Goal: Check status: Check status

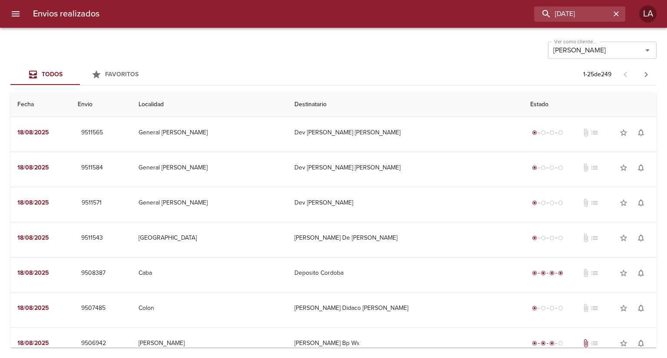
scroll to position [512, 0]
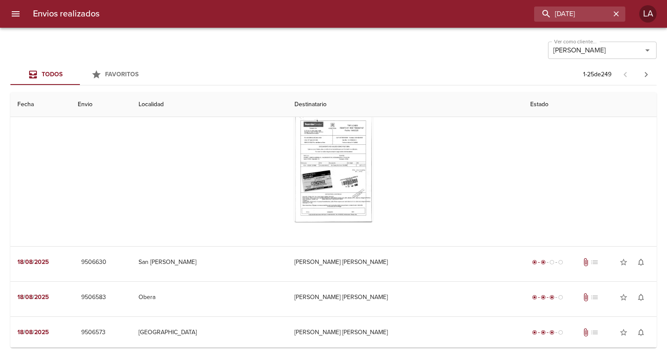
click at [638, 48] on icon "Limpiar" at bounding box center [635, 50] width 9 height 9
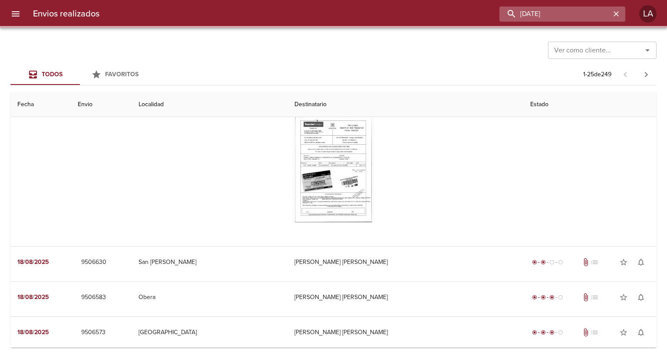
click at [588, 14] on input "[DATE]" at bounding box center [554, 14] width 111 height 15
paste input "89557"
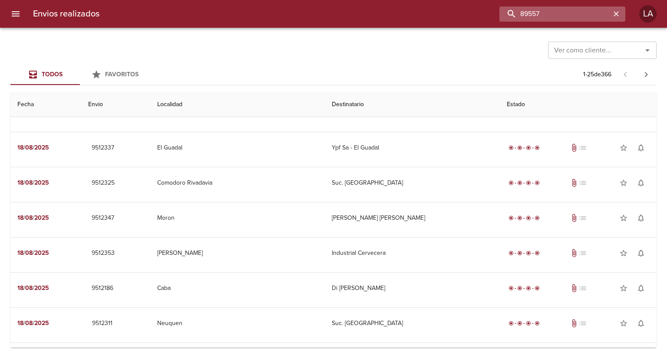
scroll to position [0, 0]
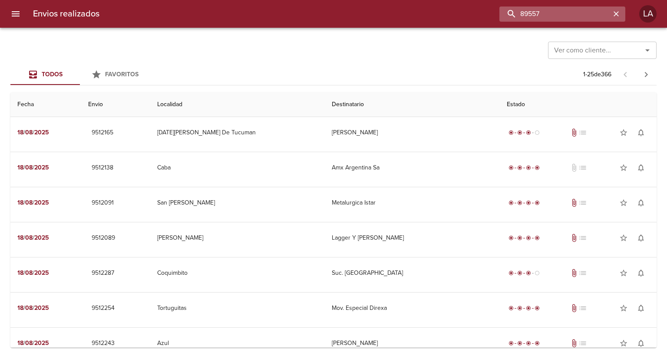
type input "89557"
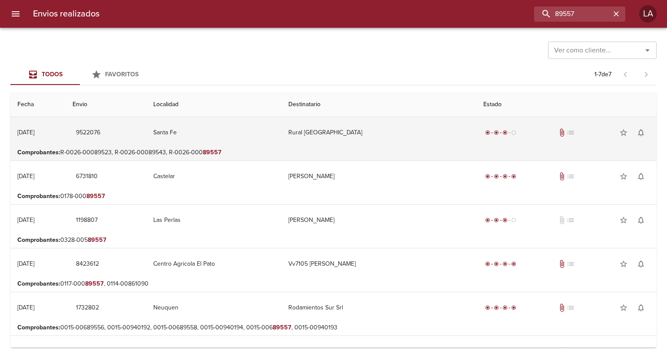
click at [214, 142] on td "Santa Fe" at bounding box center [213, 132] width 135 height 31
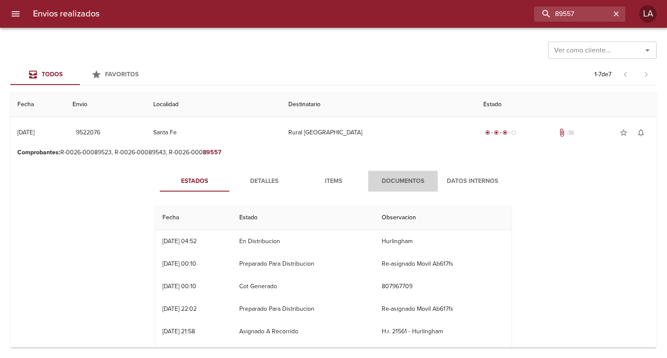
click at [409, 181] on span "Documentos" at bounding box center [402, 181] width 59 height 11
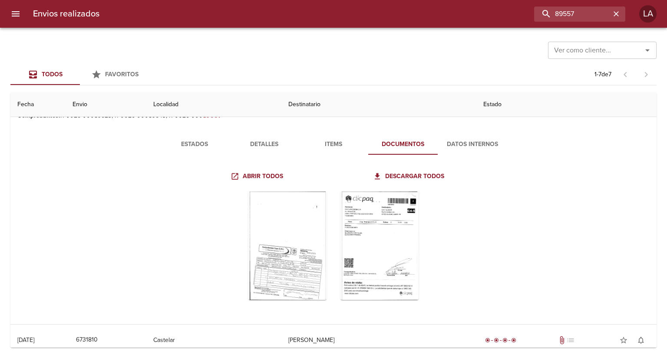
scroll to position [87, 0]
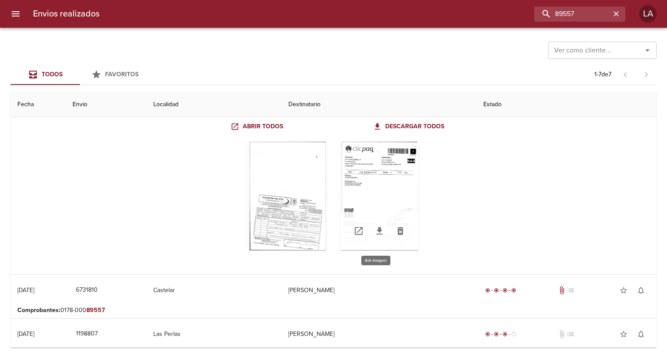
click at [382, 207] on div "Tabla de envíos del cliente" at bounding box center [379, 196] width 78 height 109
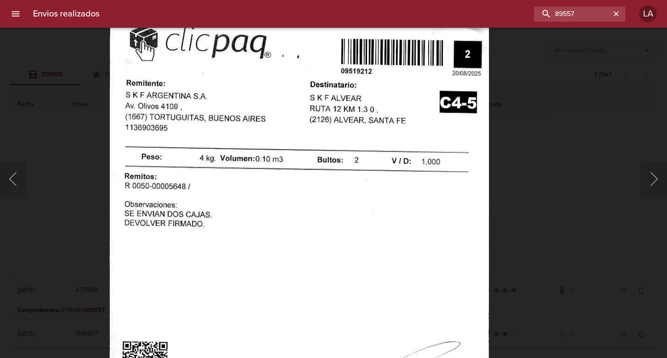
click at [529, 104] on div "Lightbox" at bounding box center [333, 179] width 667 height 358
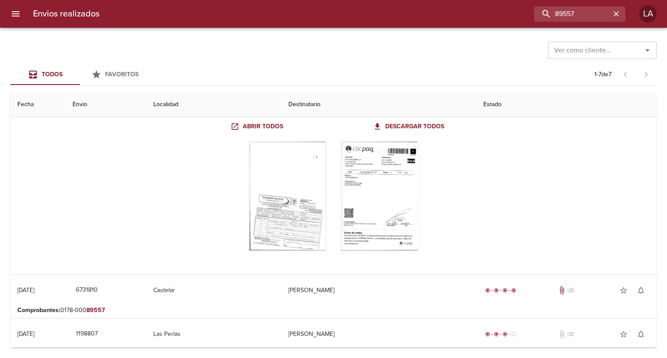
scroll to position [0, 0]
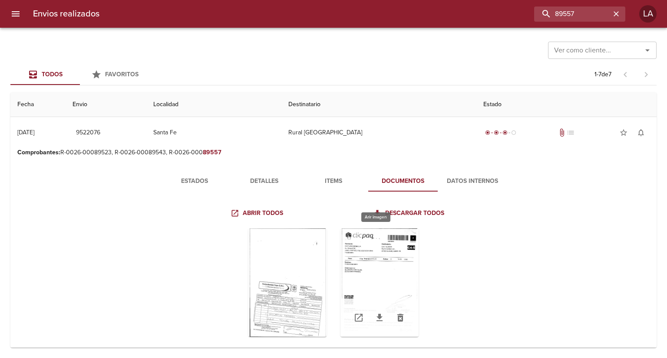
click at [368, 231] on div "Tabla de envíos del cliente" at bounding box center [379, 283] width 78 height 109
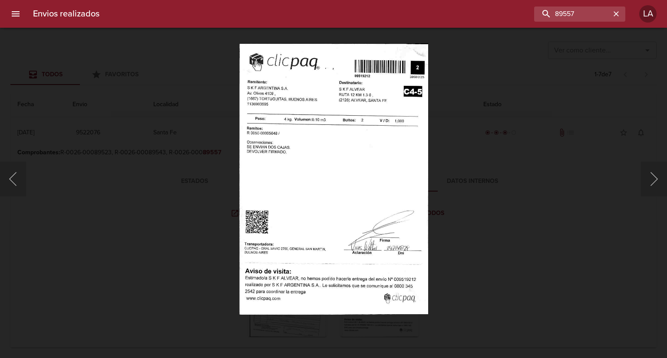
click at [547, 155] on div "Lightbox" at bounding box center [333, 179] width 667 height 358
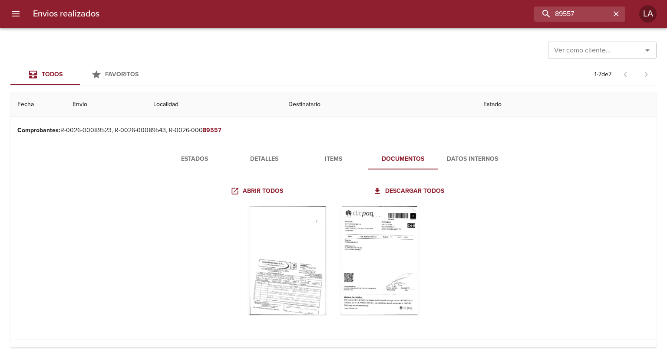
scroll to position [43, 0]
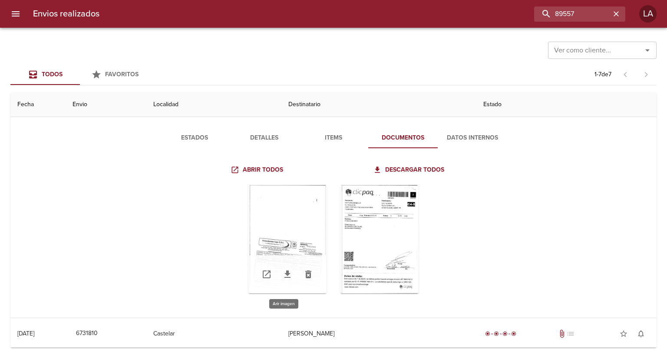
click at [278, 219] on div "Tabla de envíos del cliente" at bounding box center [287, 239] width 78 height 109
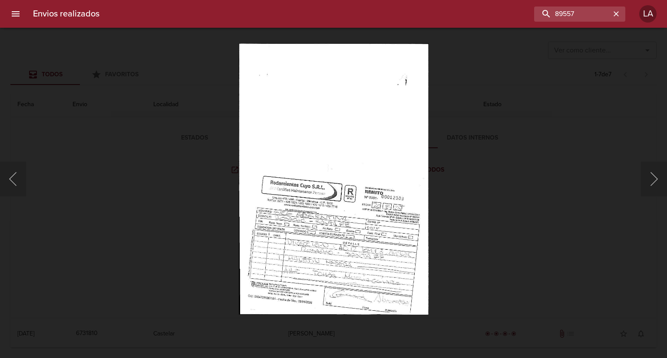
click at [558, 214] on div "Lightbox" at bounding box center [333, 179] width 667 height 358
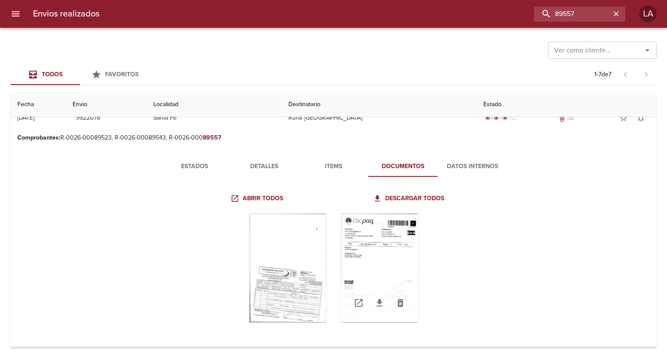
scroll to position [0, 0]
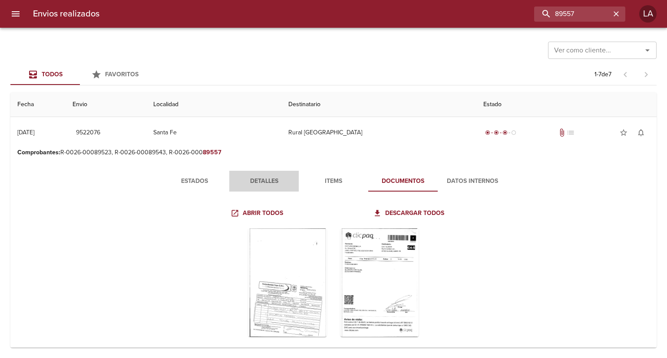
click at [262, 189] on button "Detalles" at bounding box center [263, 181] width 69 height 21
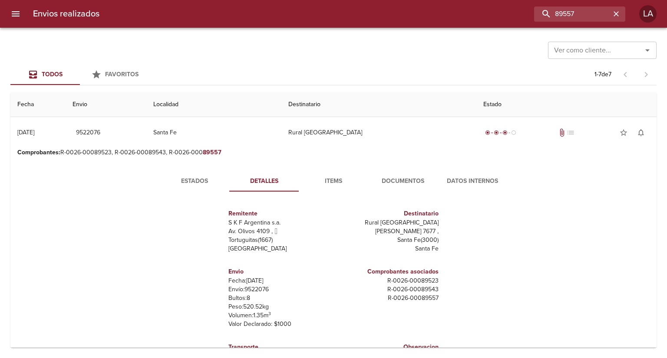
click at [421, 179] on span "Documentos" at bounding box center [402, 181] width 59 height 11
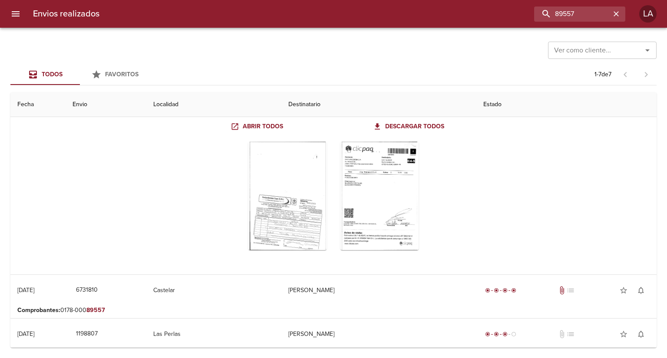
scroll to position [43, 0]
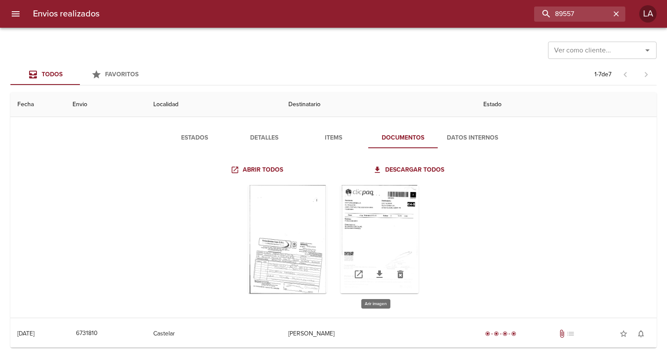
click at [403, 243] on div "Tabla de envíos del cliente" at bounding box center [379, 239] width 78 height 109
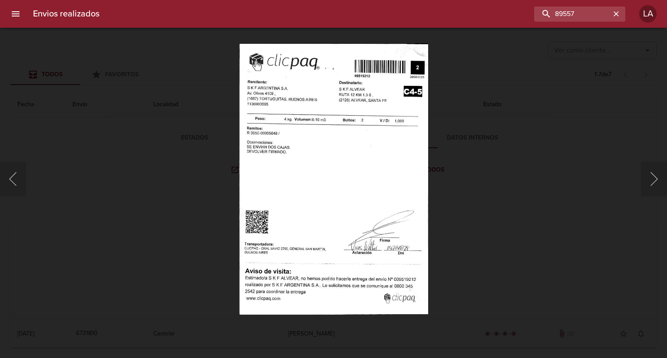
click at [446, 196] on div "Lightbox" at bounding box center [333, 179] width 667 height 358
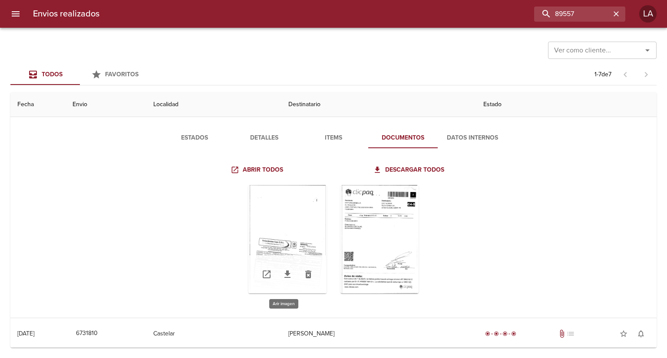
click at [291, 210] on div "Tabla de envíos del cliente" at bounding box center [287, 239] width 78 height 109
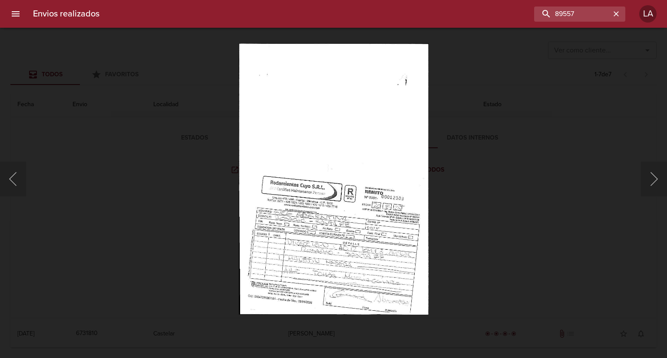
click at [498, 237] on div "Lightbox" at bounding box center [333, 179] width 667 height 358
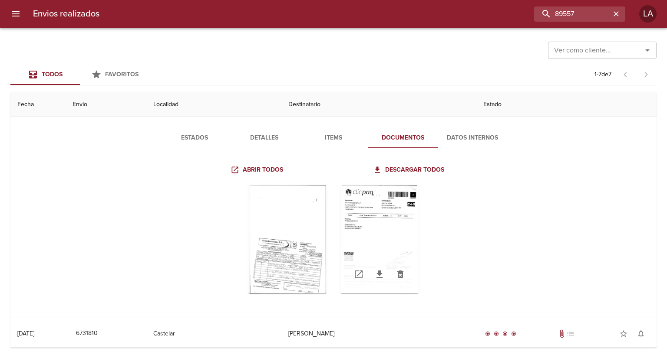
click at [382, 219] on div "Tabla de envíos del cliente" at bounding box center [379, 239] width 78 height 109
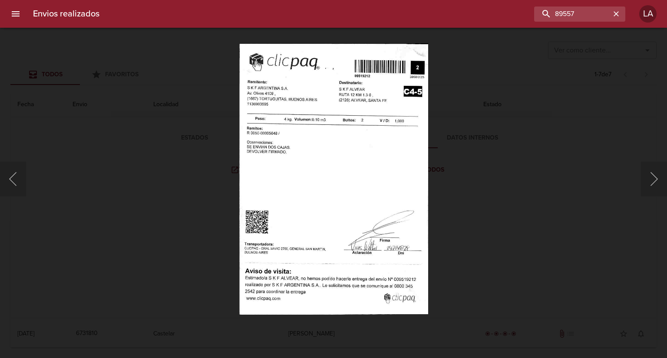
click at [474, 182] on div "Lightbox" at bounding box center [333, 179] width 667 height 358
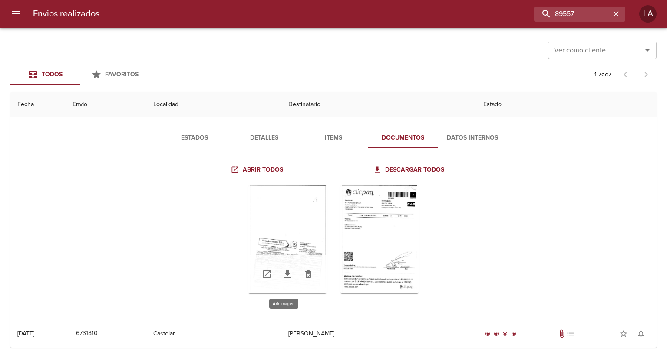
click at [287, 231] on div "Tabla de envíos del cliente" at bounding box center [287, 239] width 78 height 109
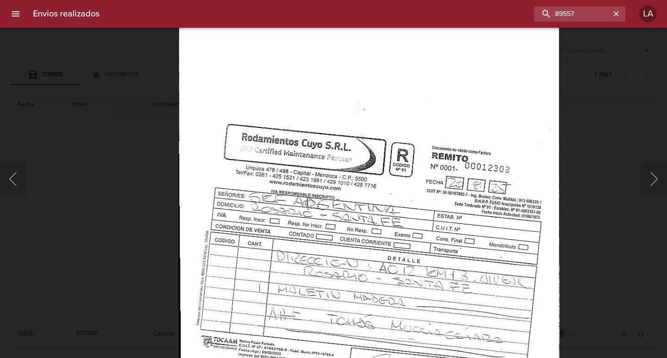
click at [609, 245] on div "Lightbox" at bounding box center [333, 179] width 667 height 358
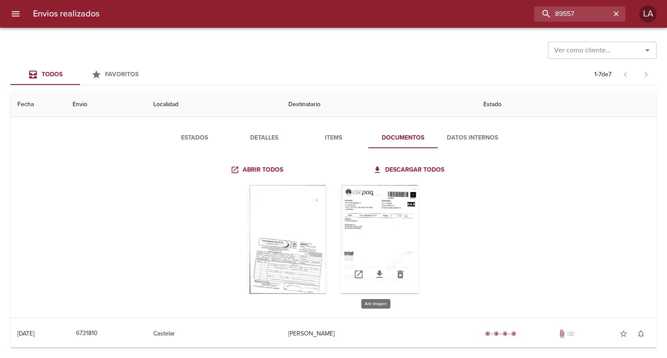
click at [391, 214] on div "Tabla de envíos del cliente" at bounding box center [379, 239] width 78 height 109
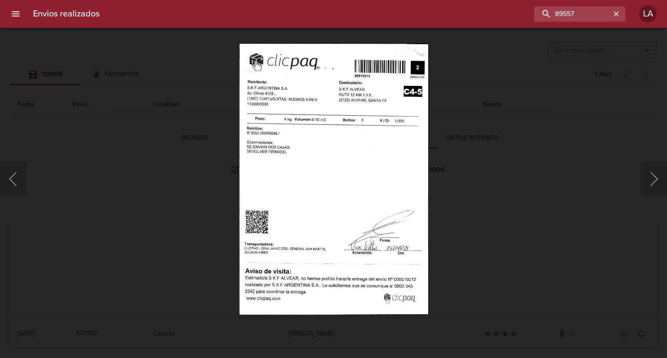
drag, startPoint x: 498, startPoint y: 178, endPoint x: 499, endPoint y: 171, distance: 7.0
click at [499, 172] on div "Lightbox" at bounding box center [333, 179] width 667 height 358
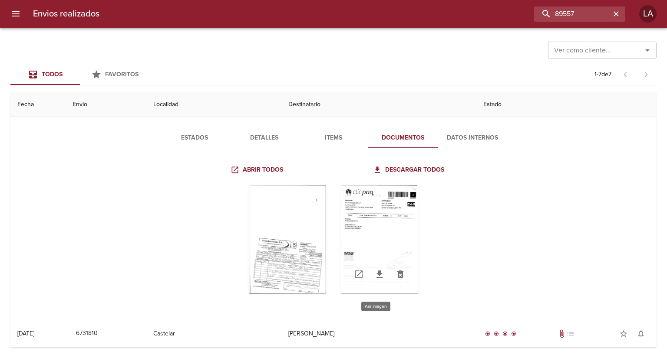
scroll to position [0, 0]
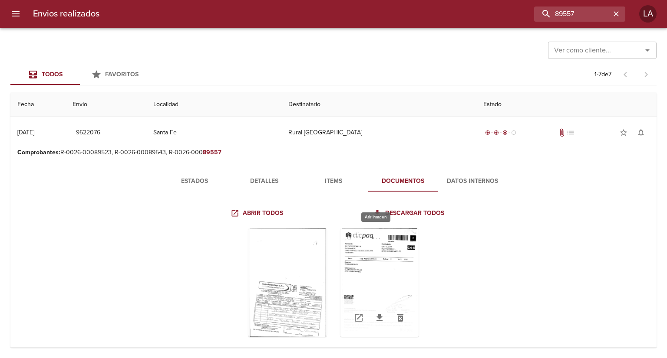
click at [360, 241] on div "Tabla de envíos del cliente" at bounding box center [379, 283] width 78 height 109
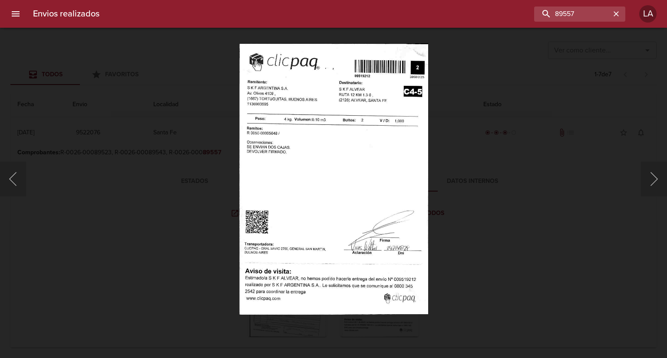
click at [495, 183] on div "Lightbox" at bounding box center [333, 179] width 667 height 358
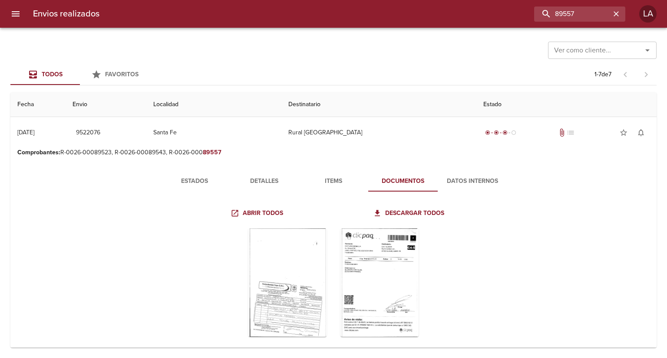
click at [274, 188] on button "Detalles" at bounding box center [263, 181] width 69 height 21
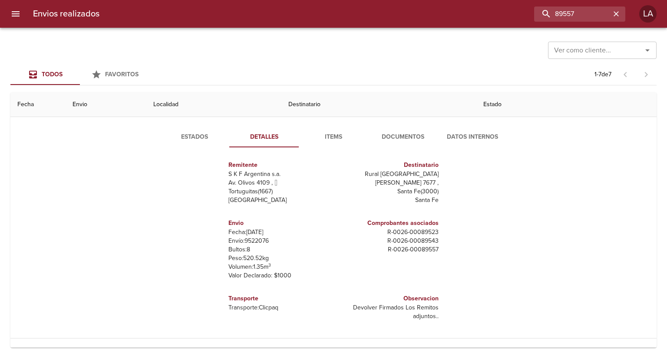
scroll to position [43, 0]
click at [194, 144] on button "Estados" at bounding box center [194, 138] width 69 height 21
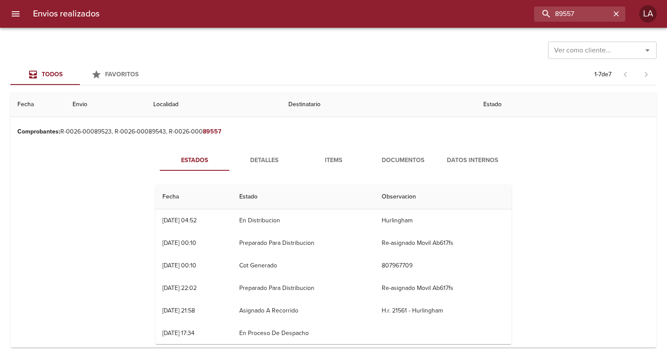
scroll to position [0, 0]
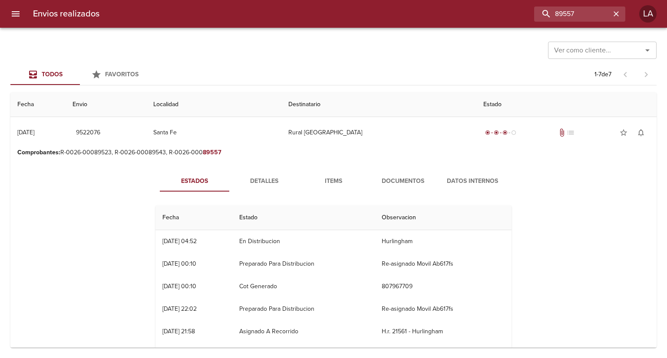
click at [404, 181] on span "Documentos" at bounding box center [402, 181] width 59 height 11
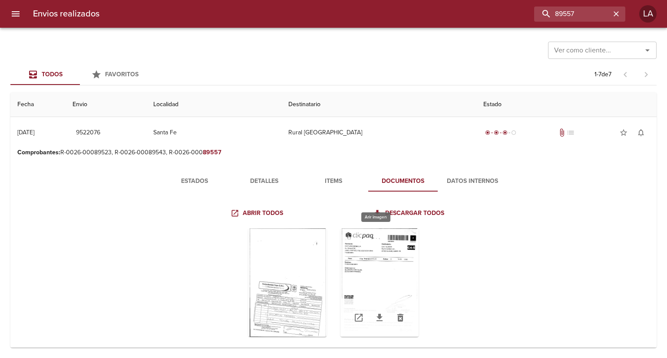
click at [385, 272] on div "Tabla de envíos del cliente" at bounding box center [379, 283] width 78 height 109
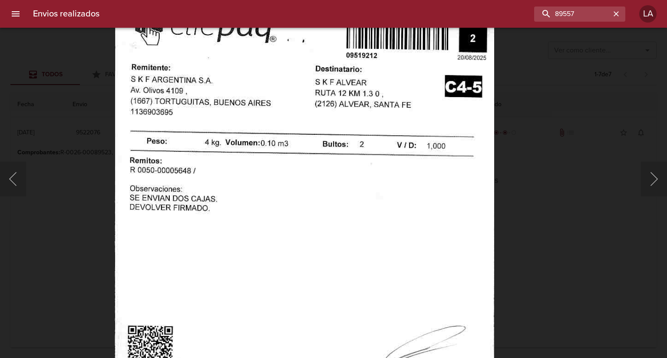
click at [547, 180] on div "Lightbox" at bounding box center [333, 179] width 667 height 358
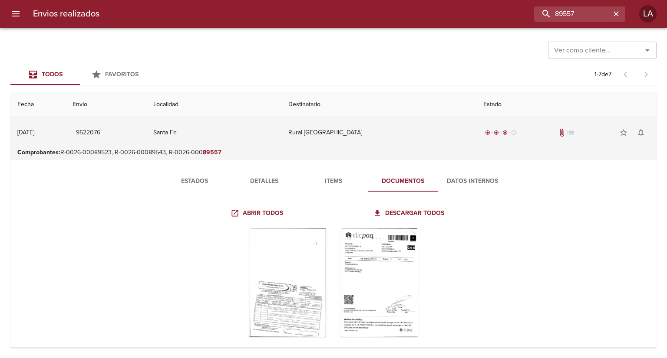
click at [340, 131] on td "Rural [GEOGRAPHIC_DATA]" at bounding box center [378, 132] width 195 height 31
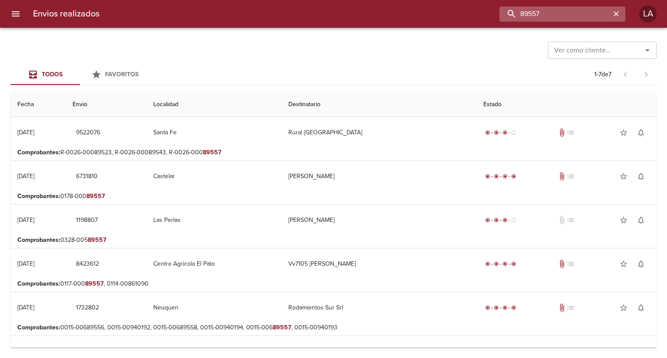
click at [576, 19] on input "89557" at bounding box center [554, 14] width 111 height 15
paste input "9518925"
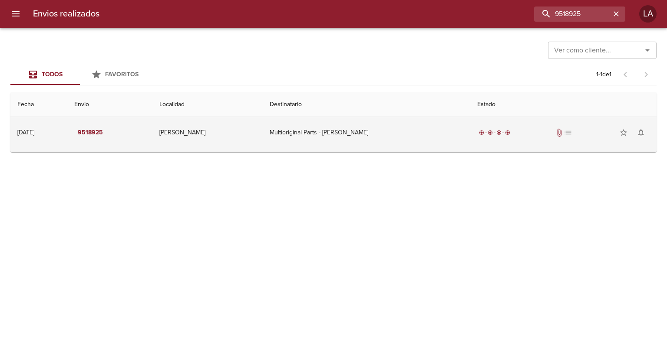
click at [434, 133] on td "Multioriginal Parts - [PERSON_NAME]" at bounding box center [366, 132] width 207 height 31
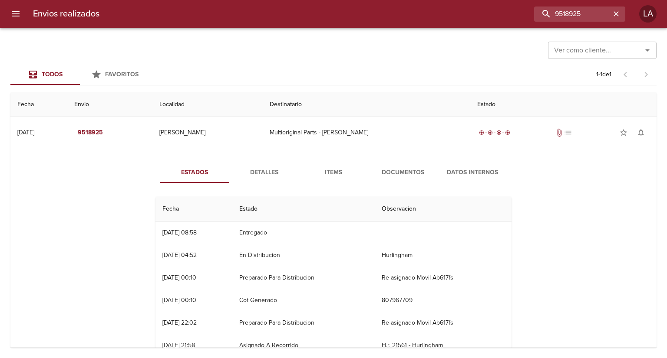
click at [398, 170] on span "Documentos" at bounding box center [402, 173] width 59 height 11
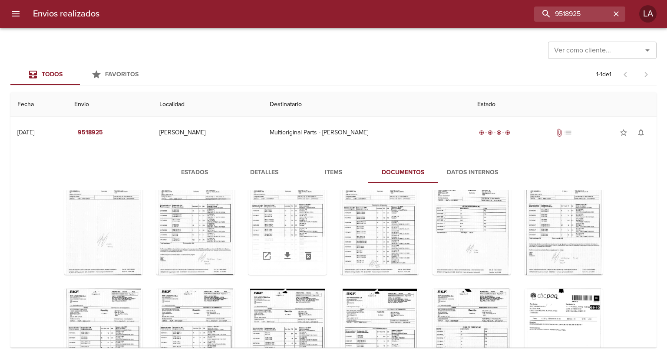
scroll to position [216, 0]
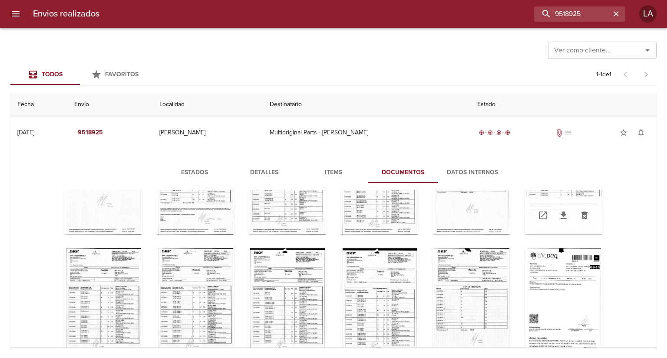
click at [573, 202] on div "Tabla de envíos del cliente" at bounding box center [563, 216] width 78 height 38
click at [481, 205] on div "Tabla de envíos del cliente" at bounding box center [471, 216] width 78 height 38
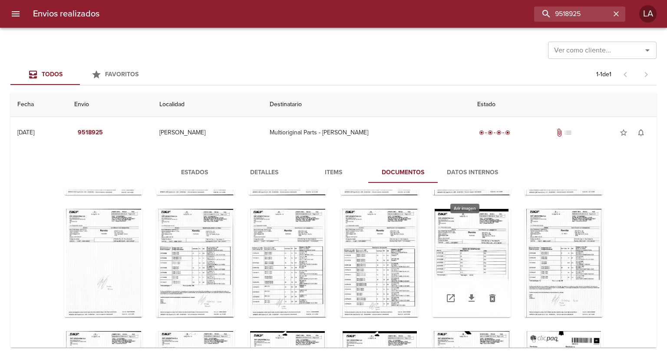
scroll to position [129, 0]
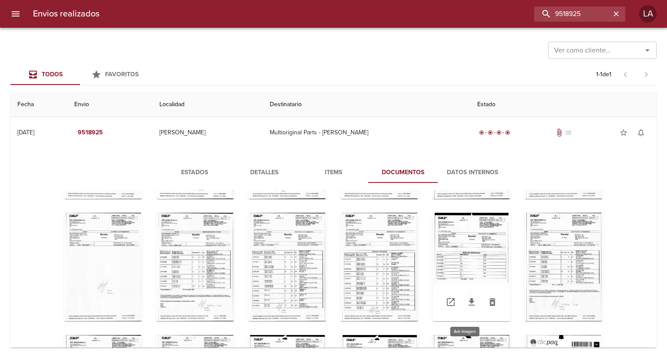
click at [477, 241] on div "Tabla de envíos del cliente" at bounding box center [471, 267] width 78 height 109
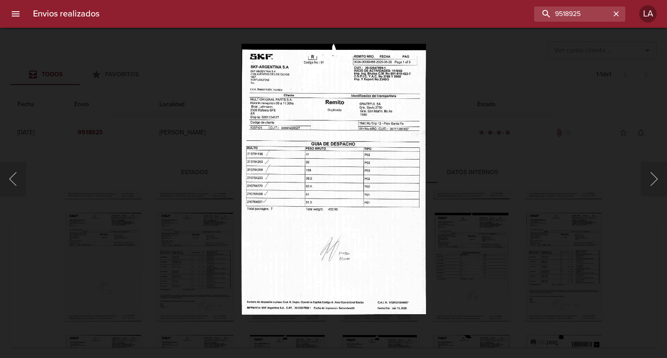
click at [453, 123] on div "Lightbox" at bounding box center [333, 179] width 667 height 358
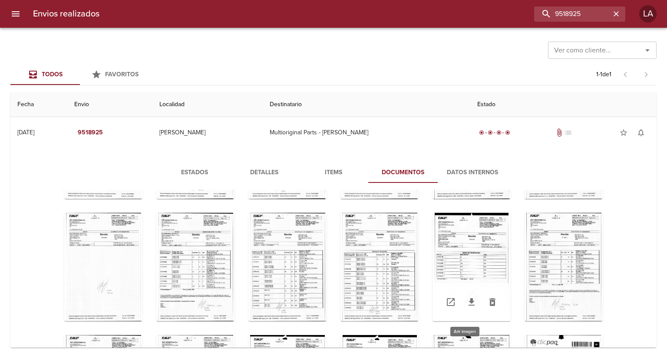
click at [462, 268] on div "Tabla de envíos del cliente" at bounding box center [471, 267] width 78 height 109
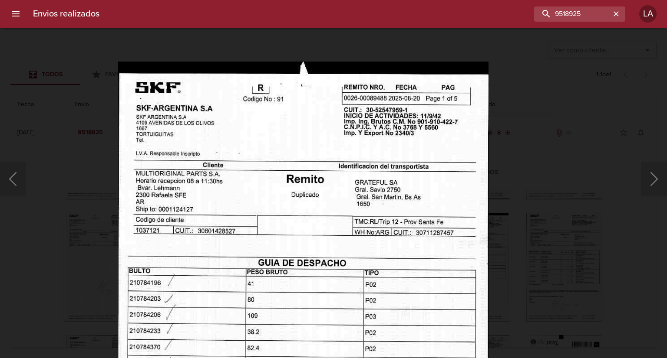
click at [346, 227] on img "Lightbox" at bounding box center [303, 334] width 370 height 546
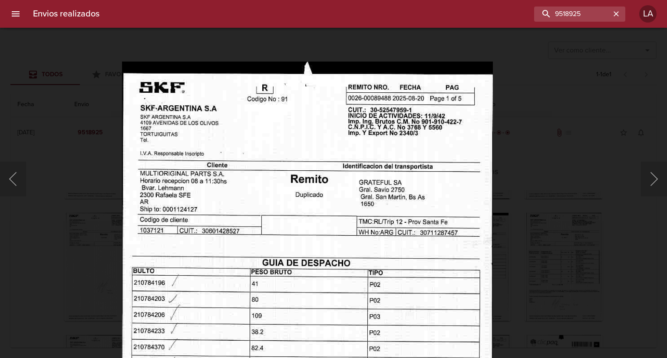
click at [539, 188] on div "Lightbox" at bounding box center [333, 179] width 667 height 358
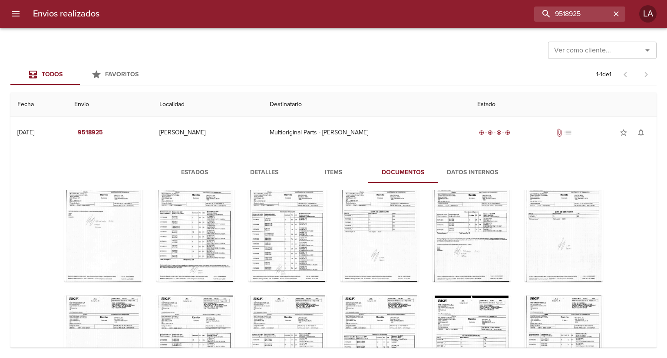
scroll to position [43, 0]
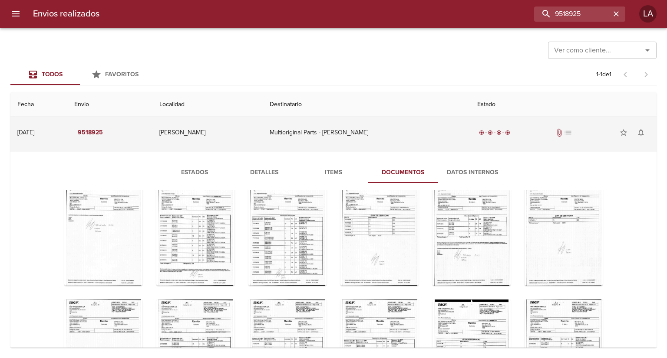
click at [219, 134] on td "[PERSON_NAME]" at bounding box center [207, 132] width 111 height 31
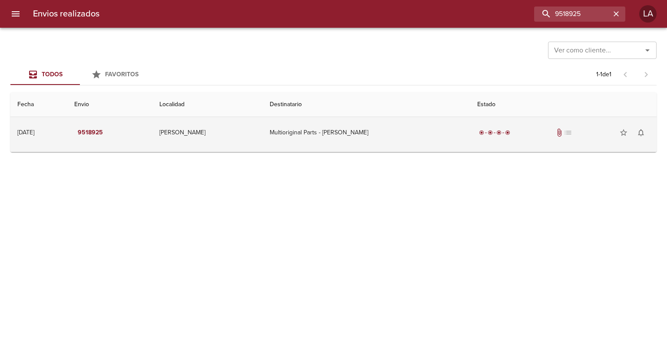
click at [219, 134] on td "[PERSON_NAME]" at bounding box center [207, 132] width 111 height 31
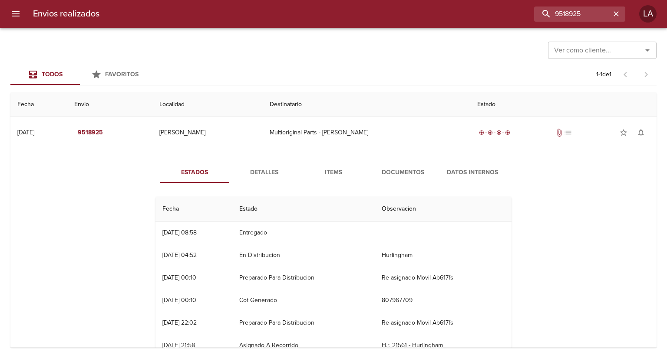
click at [258, 180] on button "Detalles" at bounding box center [263, 172] width 69 height 21
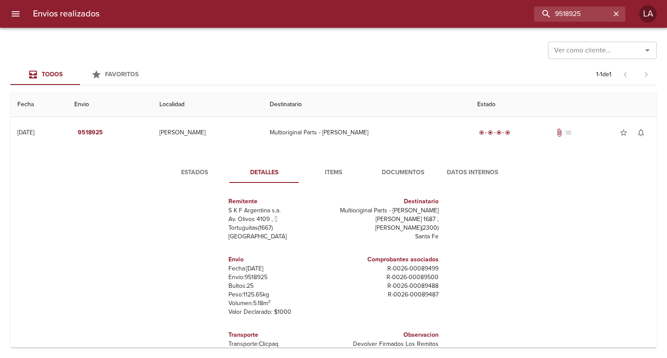
scroll to position [4, 0]
click at [381, 174] on span "Documentos" at bounding box center [402, 173] width 59 height 11
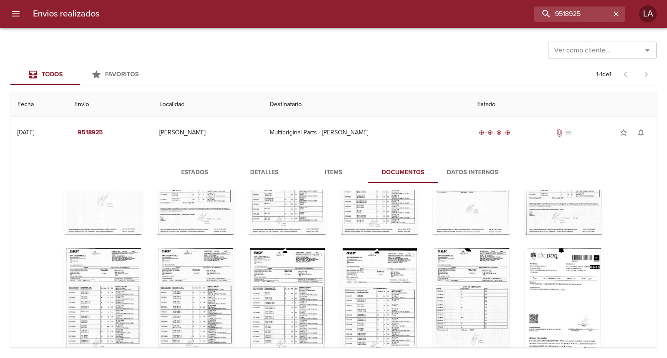
scroll to position [26, 0]
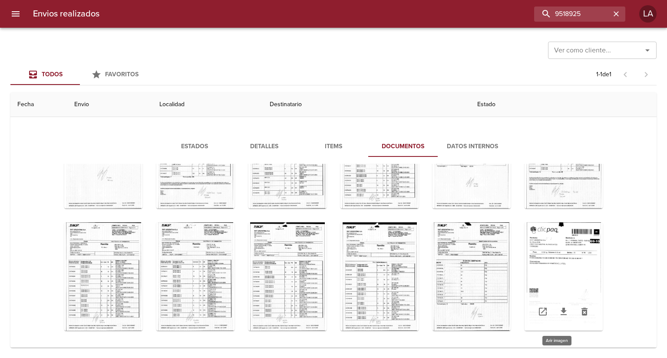
click at [570, 271] on div "Tabla de envíos del cliente" at bounding box center [563, 277] width 78 height 109
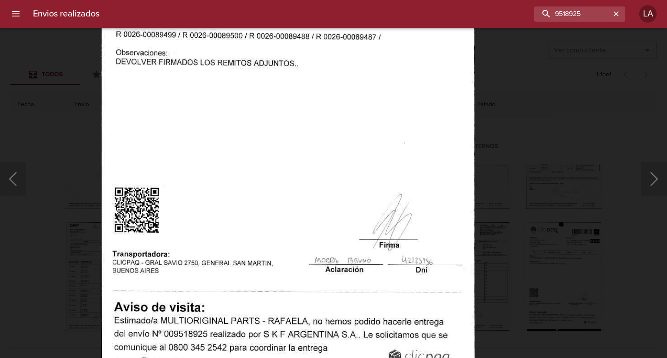
click at [415, 187] on img "Lightbox" at bounding box center [287, 128] width 373 height 546
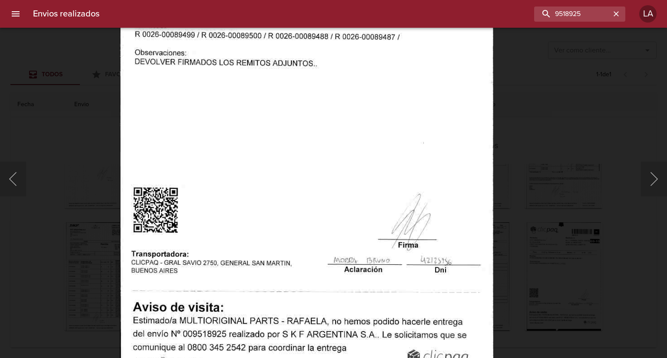
click at [560, 230] on div "Lightbox" at bounding box center [333, 179] width 667 height 358
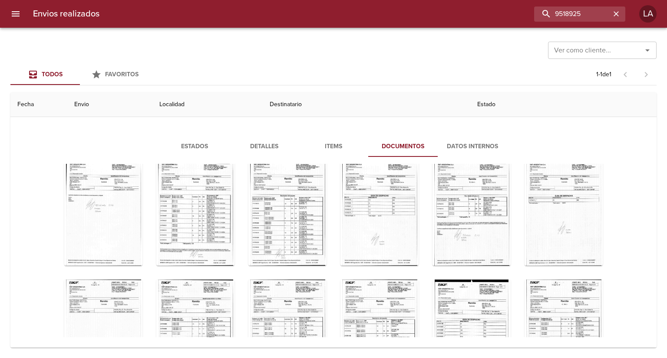
scroll to position [130, 0]
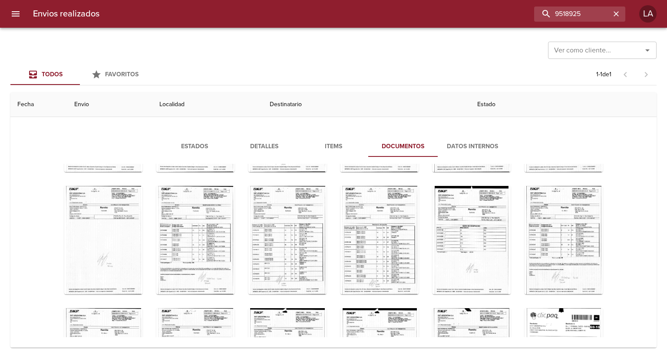
click at [520, 85] on div "Ver como cliente... Ver como cliente... Todos Favoritos 1 - 1 de 1 Fecha Envio …" at bounding box center [333, 193] width 667 height 331
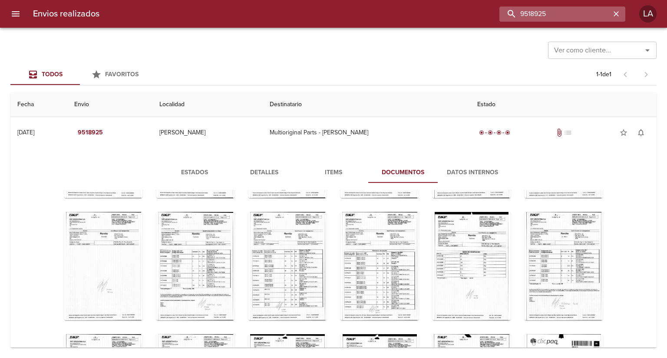
click at [559, 7] on input "9518925" at bounding box center [554, 14] width 111 height 15
paste input "89557"
type input "89557"
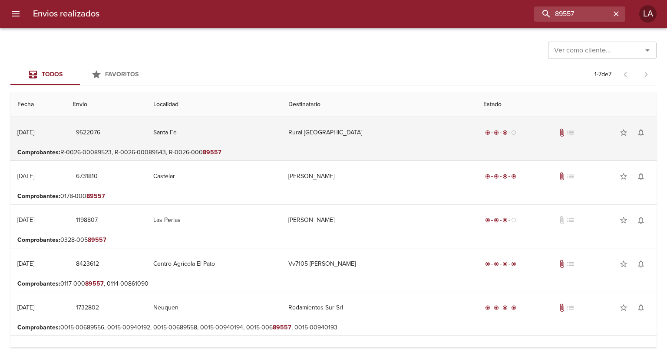
click at [281, 138] on td "Santa Fe" at bounding box center [213, 132] width 135 height 31
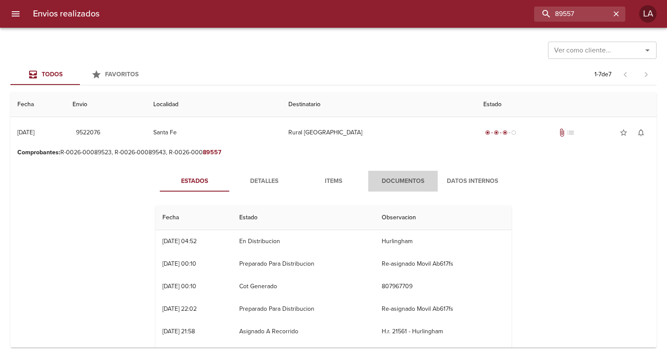
click at [391, 184] on span "Documentos" at bounding box center [402, 181] width 59 height 11
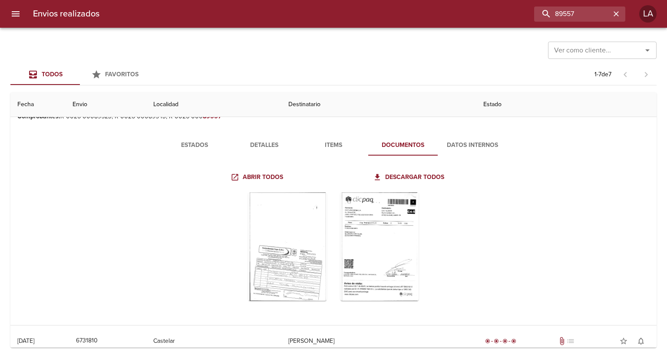
scroll to position [87, 0]
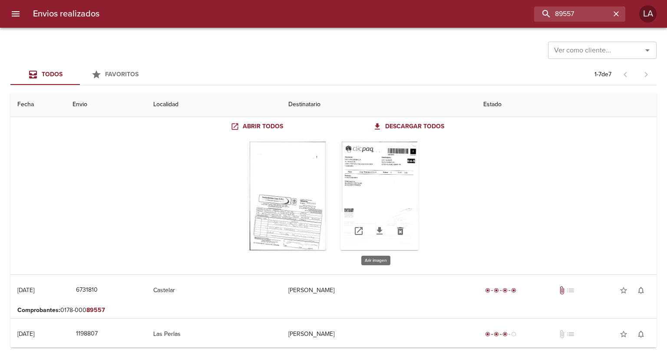
click at [395, 181] on div "Tabla de envíos del cliente" at bounding box center [379, 196] width 78 height 109
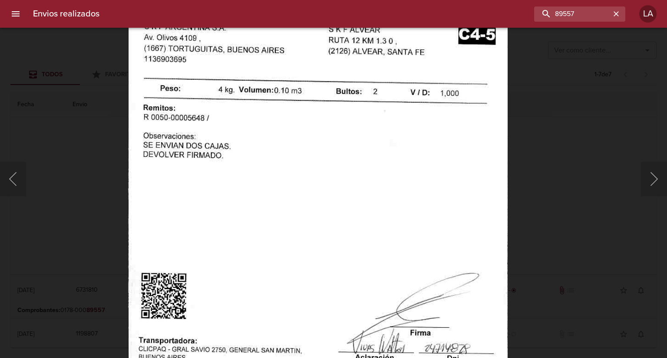
click at [388, 107] on img "Lightbox" at bounding box center [317, 210] width 379 height 546
click at [582, 175] on div "Lightbox" at bounding box center [333, 179] width 667 height 358
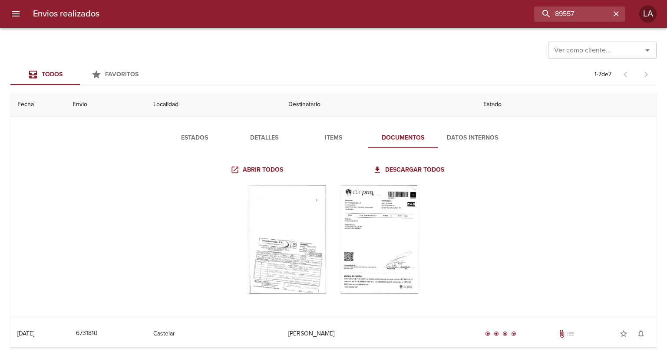
scroll to position [0, 0]
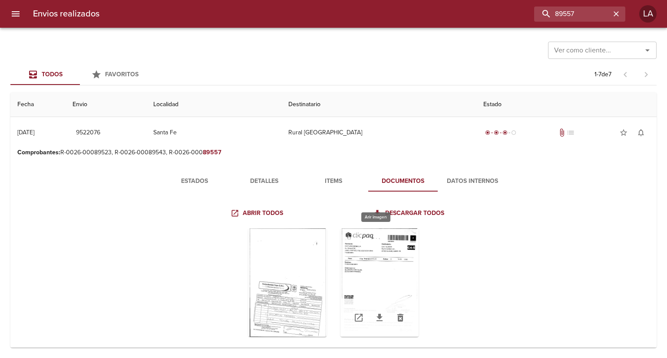
click at [389, 262] on div "Tabla de envíos del cliente" at bounding box center [379, 283] width 78 height 109
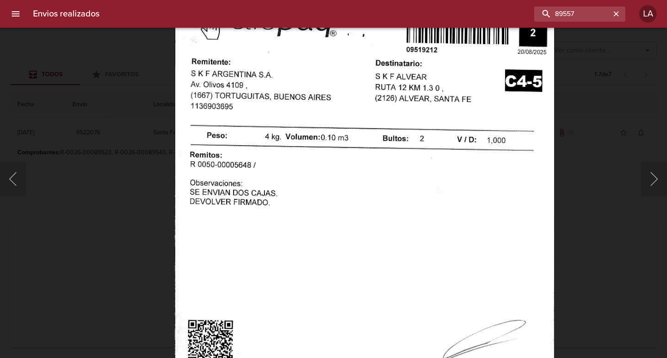
click at [428, 76] on img "Lightbox" at bounding box center [363, 257] width 379 height 546
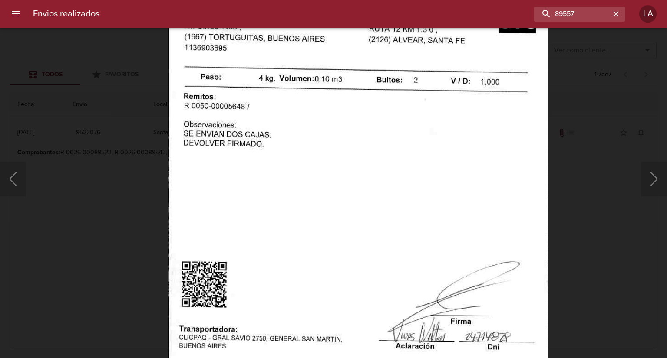
click at [356, 181] on img "Lightbox" at bounding box center [357, 199] width 379 height 546
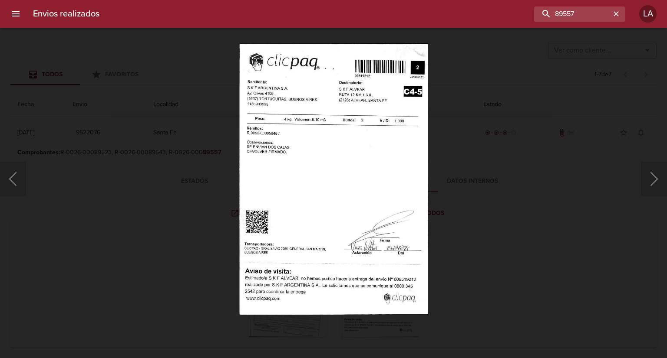
click at [474, 140] on div "Lightbox" at bounding box center [333, 179] width 667 height 358
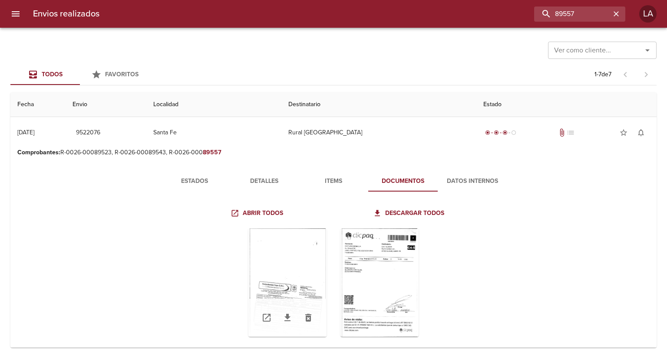
click at [281, 250] on div "Tabla de envíos del cliente" at bounding box center [287, 283] width 78 height 109
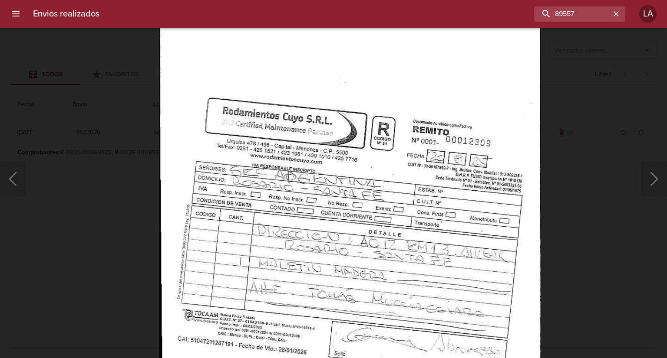
click at [334, 168] on img "Lightbox" at bounding box center [349, 104] width 381 height 546
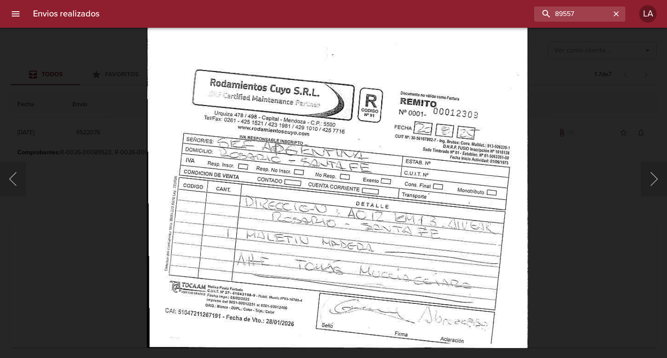
click at [380, 138] on img "Lightbox" at bounding box center [337, 76] width 381 height 546
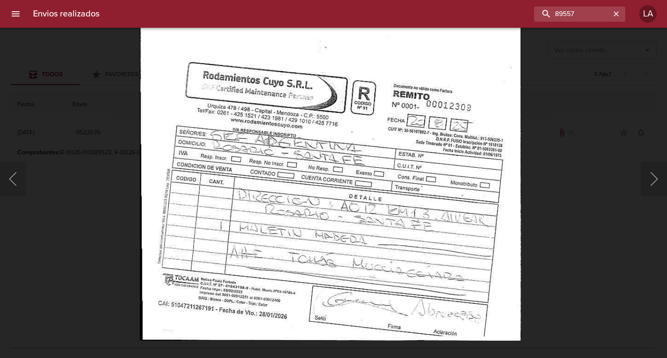
click at [592, 160] on div "Lightbox" at bounding box center [333, 179] width 667 height 358
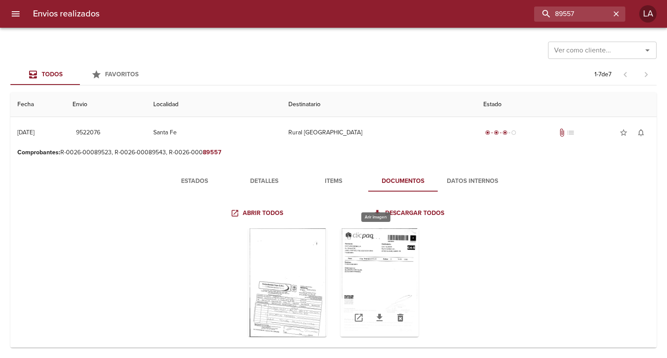
click at [378, 252] on div "Tabla de envíos del cliente" at bounding box center [379, 283] width 78 height 109
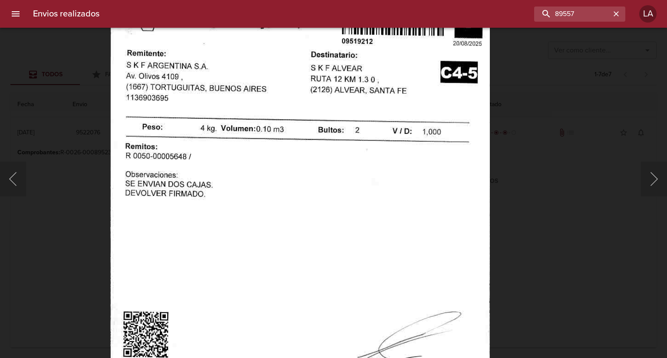
click at [369, 207] on img "Lightbox" at bounding box center [299, 249] width 379 height 546
